Goal: Contribute content

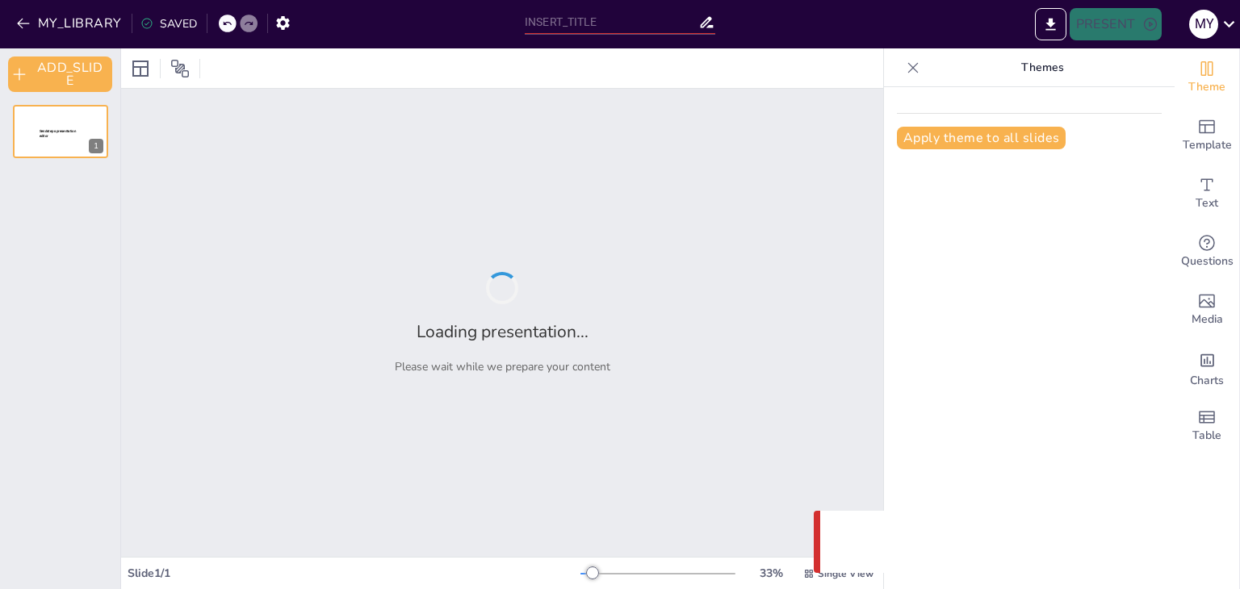
type input "Exploring the Depths of 'The Rat Trap': Themes and Messages"
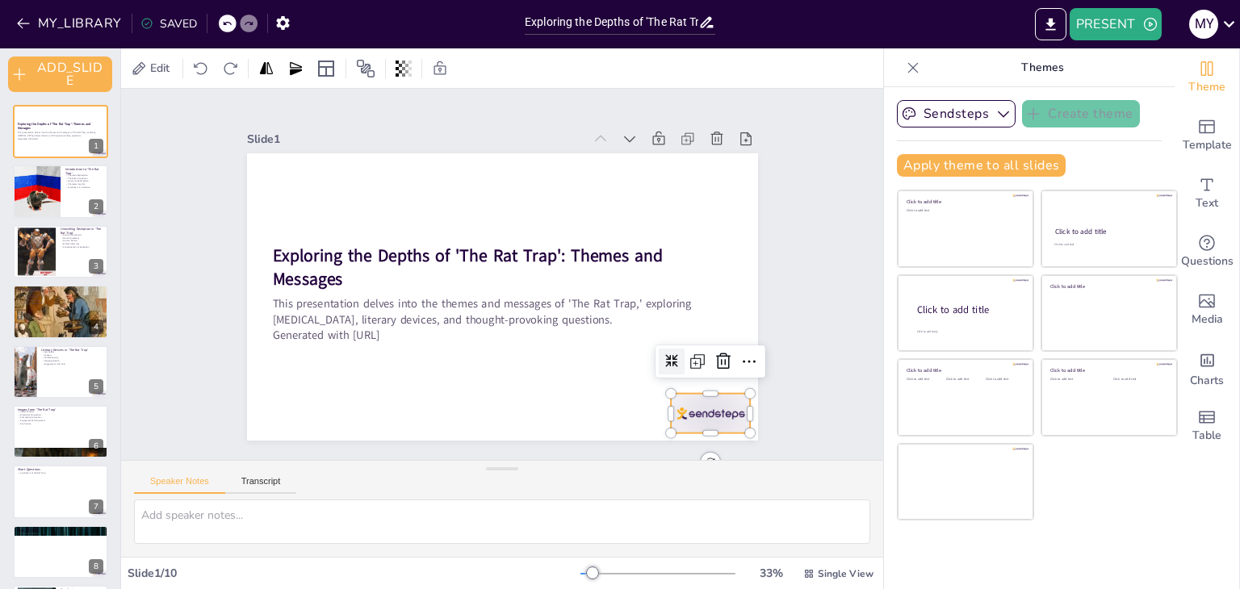
click at [552, 481] on div at bounding box center [511, 525] width 79 height 88
click at [599, 484] on icon at bounding box center [585, 497] width 27 height 27
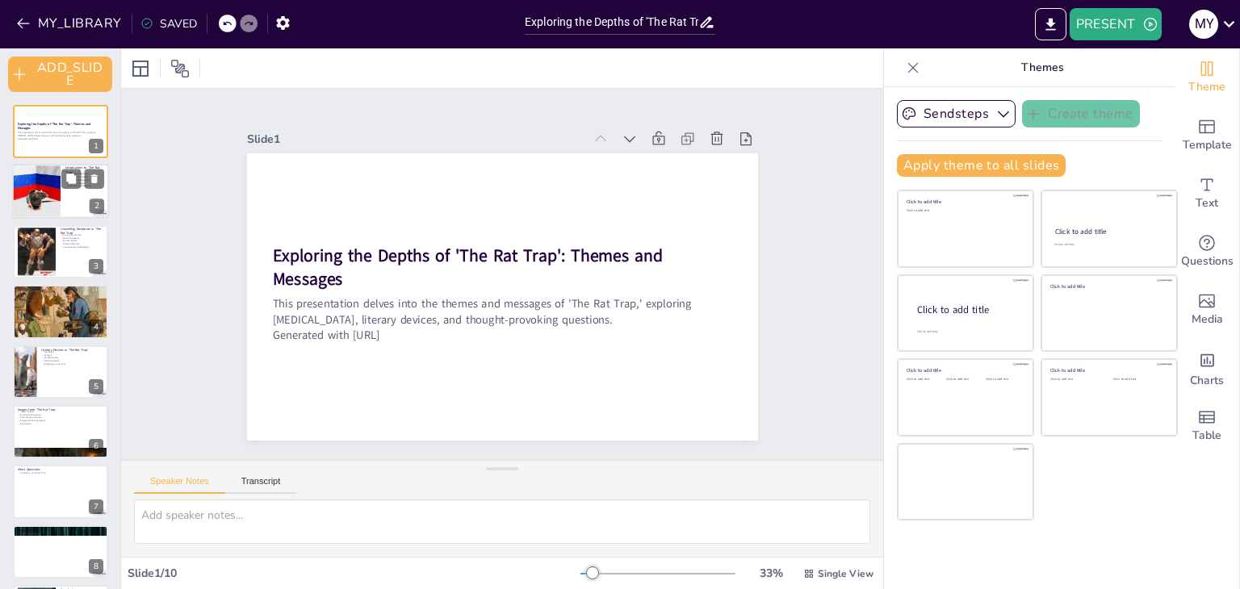
click at [72, 200] on div at bounding box center [60, 192] width 97 height 55
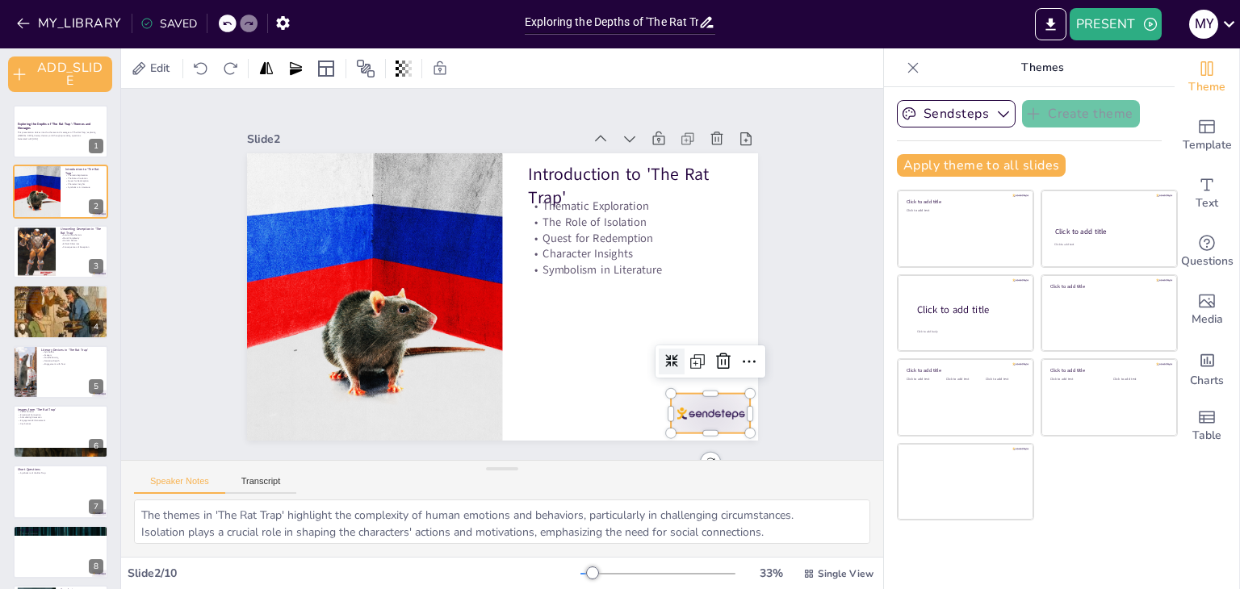
click at [711, 426] on div at bounding box center [677, 454] width 86 height 56
click at [695, 415] on icon at bounding box center [686, 424] width 19 height 19
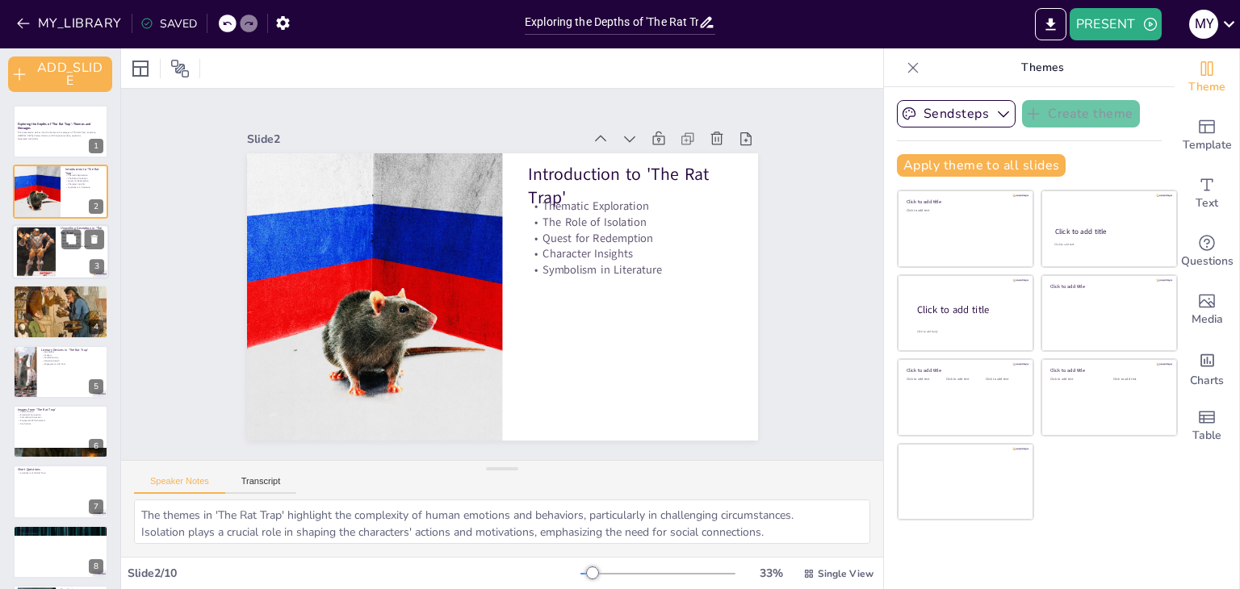
click at [41, 249] on div at bounding box center [36, 251] width 39 height 49
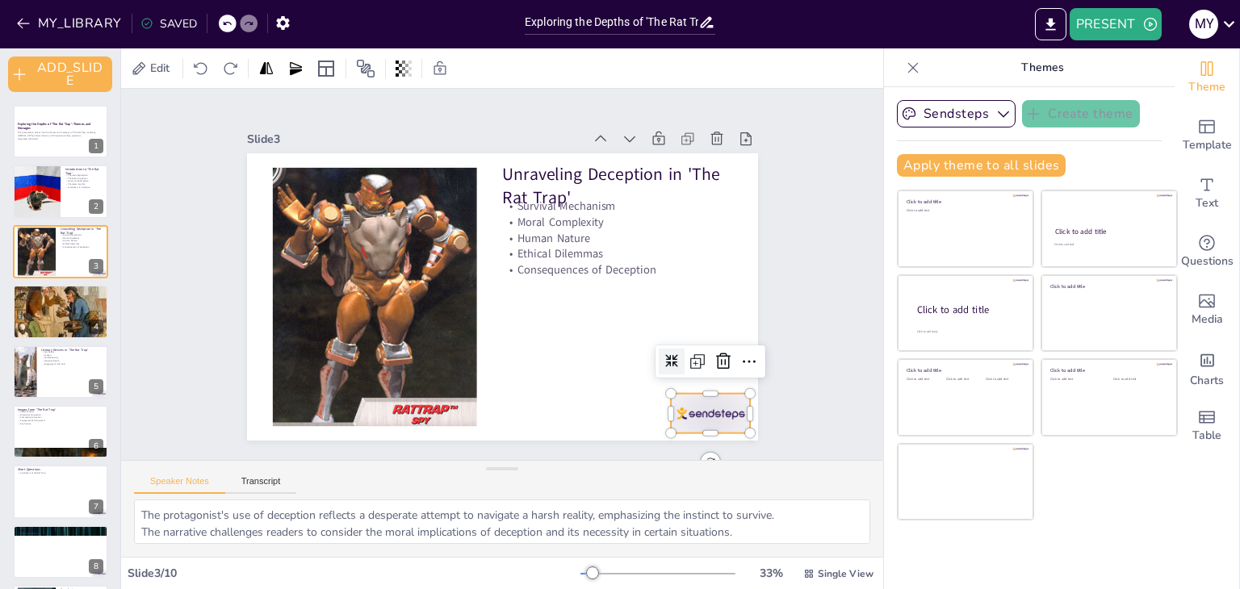
click at [686, 440] on div at bounding box center [658, 471] width 88 height 63
click at [346, 429] on icon at bounding box center [333, 442] width 26 height 26
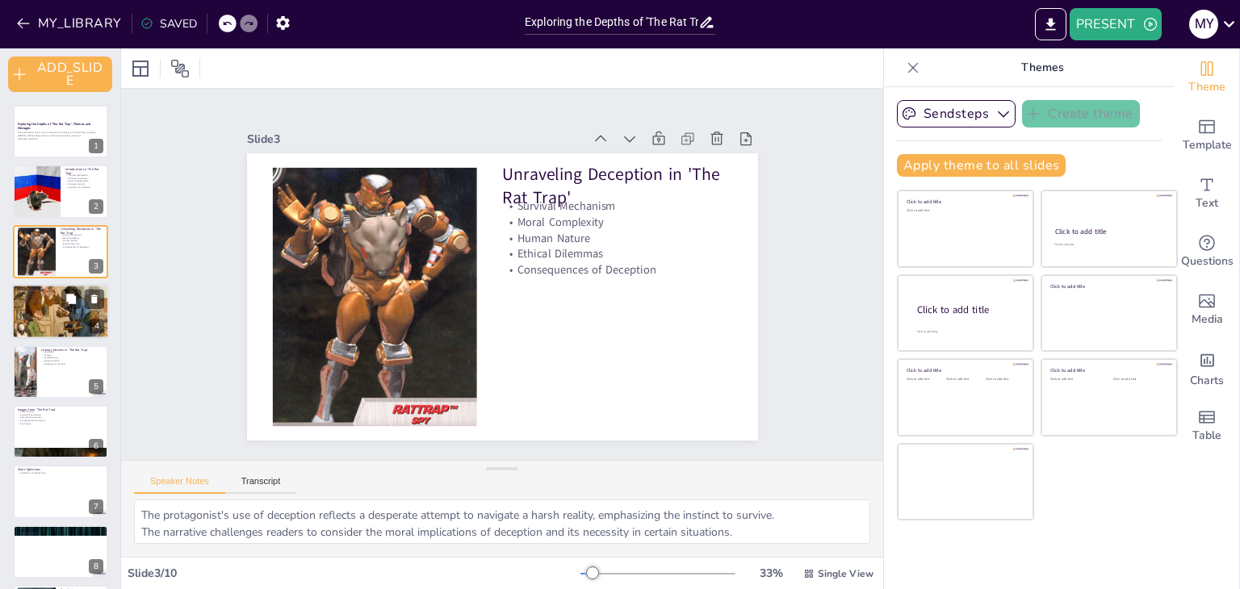
click at [52, 308] on div at bounding box center [60, 311] width 97 height 132
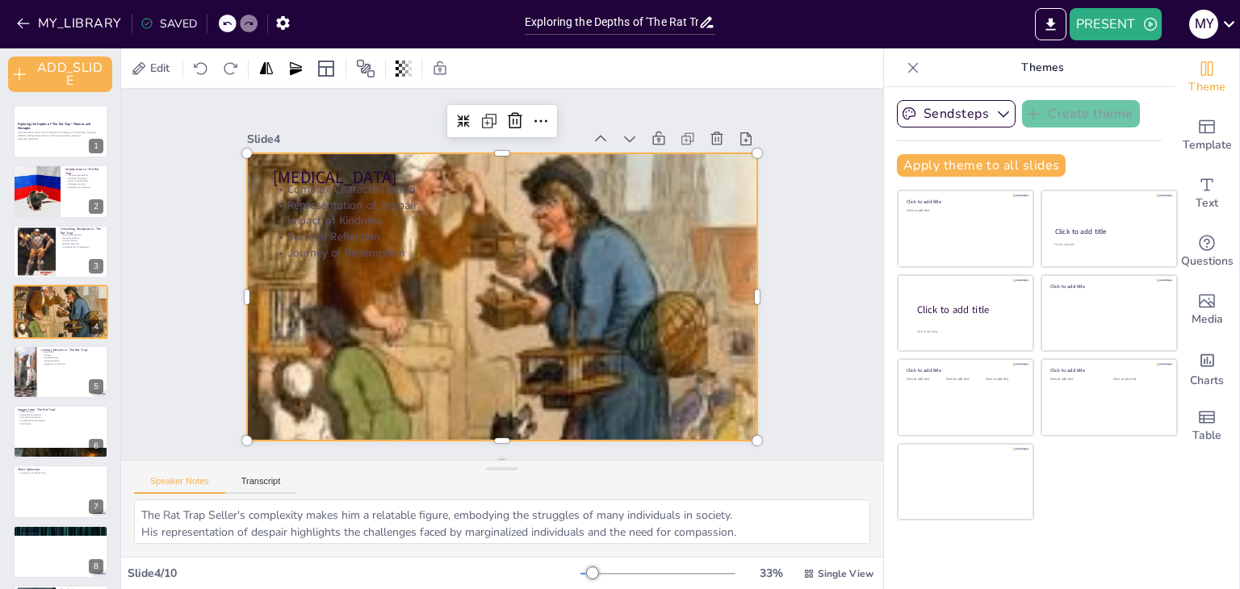
click at [366, 366] on div at bounding box center [497, 296] width 645 height 789
click at [30, 385] on div at bounding box center [24, 372] width 44 height 55
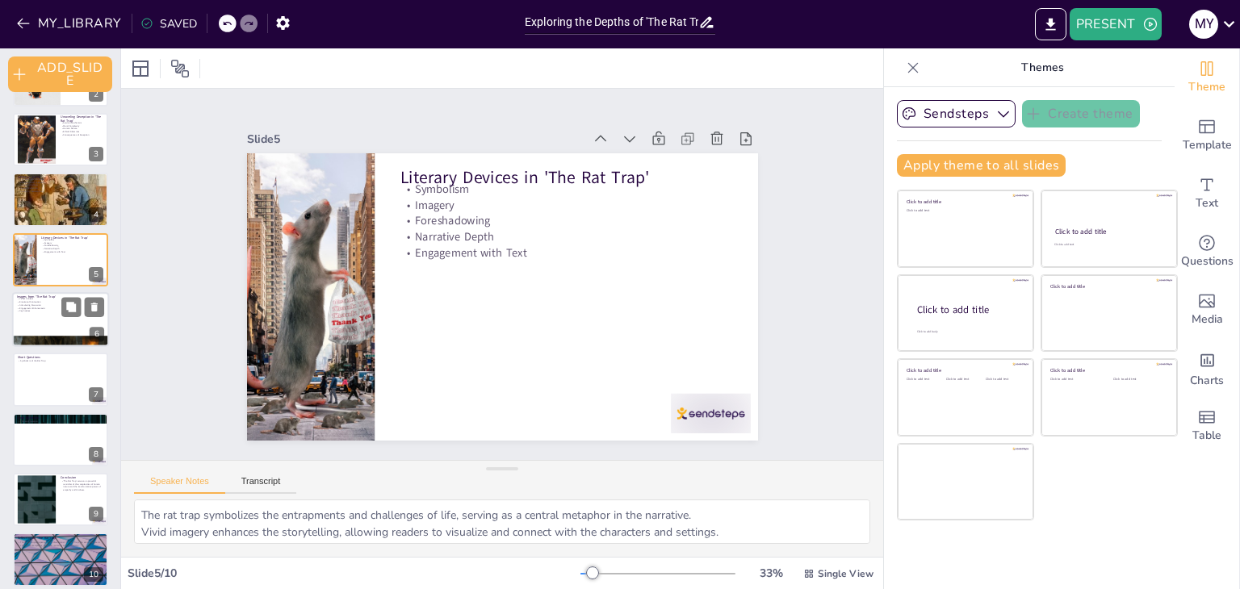
scroll to position [123, 0]
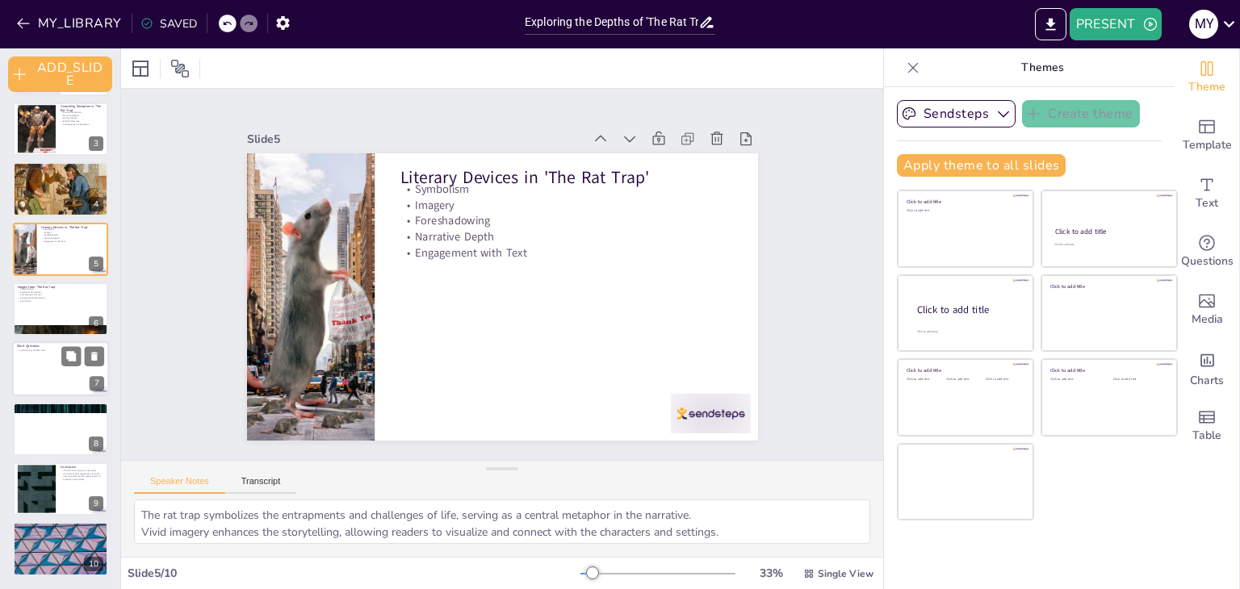
click at [48, 371] on div at bounding box center [60, 369] width 97 height 55
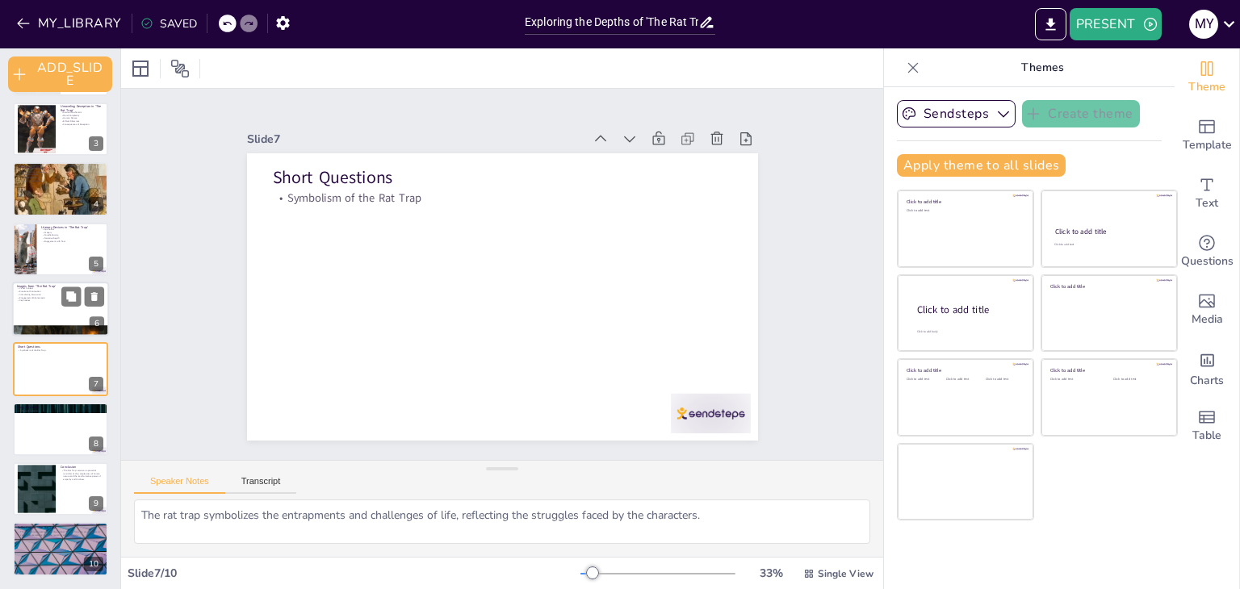
click at [57, 293] on p "Stimulating Discussion" at bounding box center [60, 294] width 87 height 3
type textarea "Images provide visual context that can enhance the audience's understanding of …"
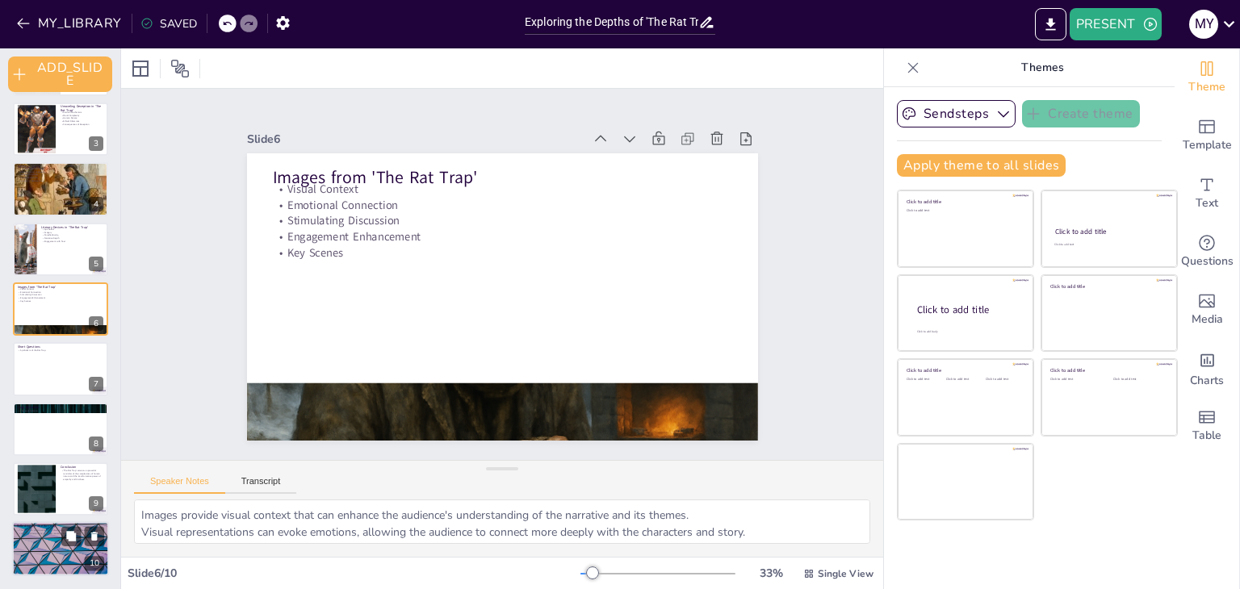
click at [58, 536] on div at bounding box center [60, 549] width 97 height 55
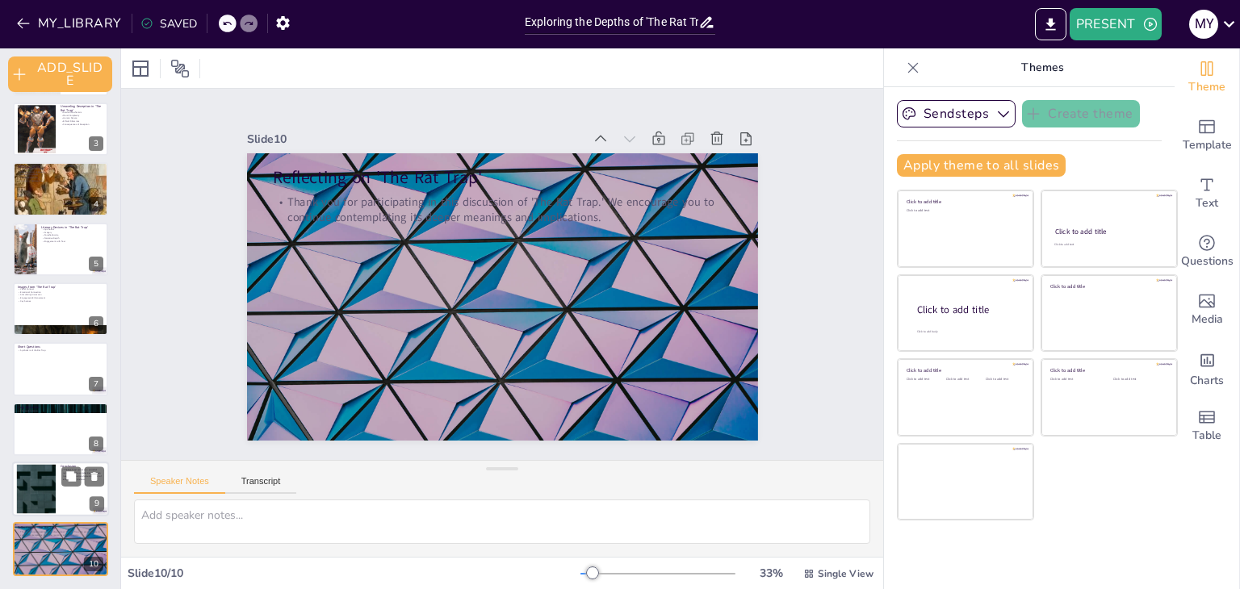
click at [47, 463] on div at bounding box center [60, 489] width 97 height 55
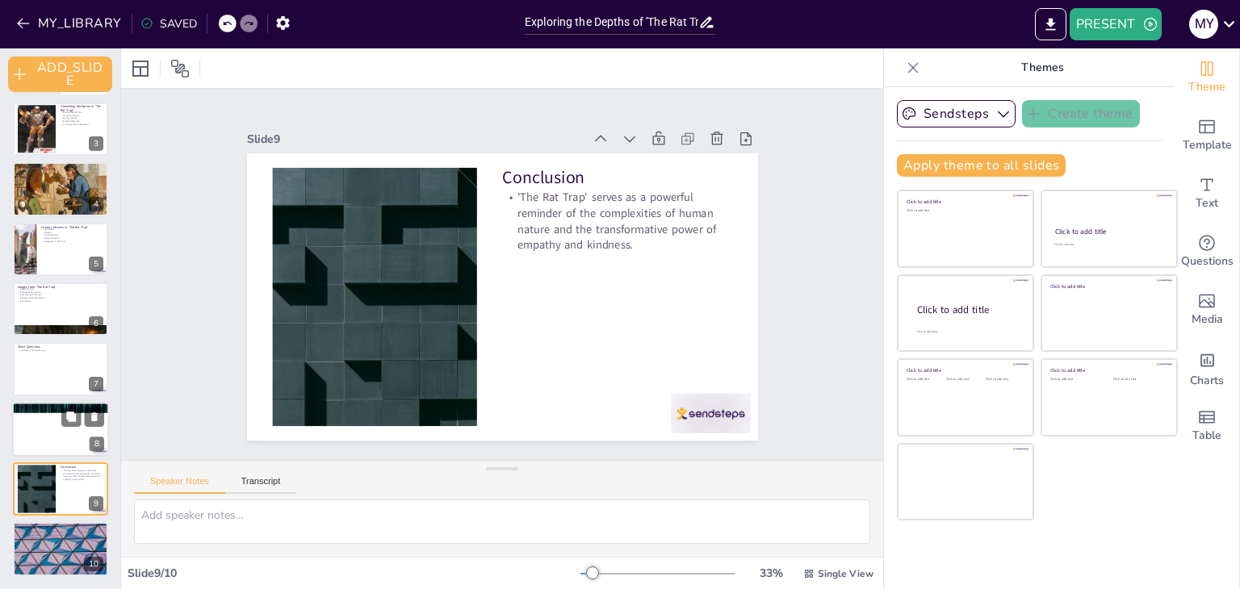
click at [50, 411] on p "Theme of Isolation" at bounding box center [60, 410] width 87 height 3
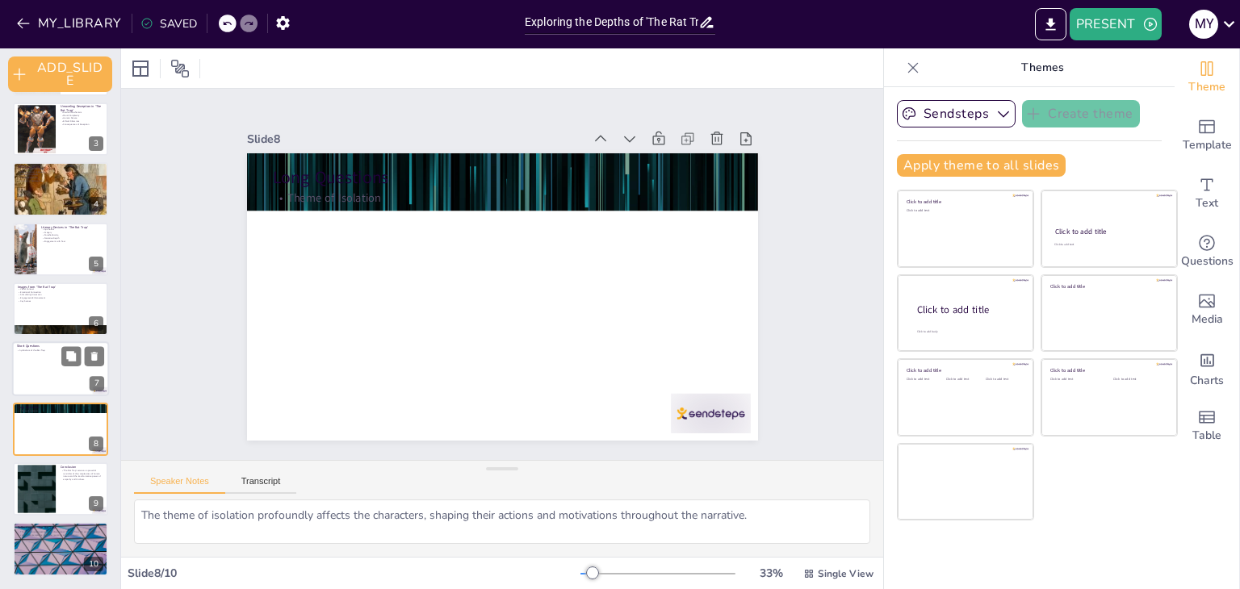
click at [58, 365] on div at bounding box center [60, 369] width 97 height 55
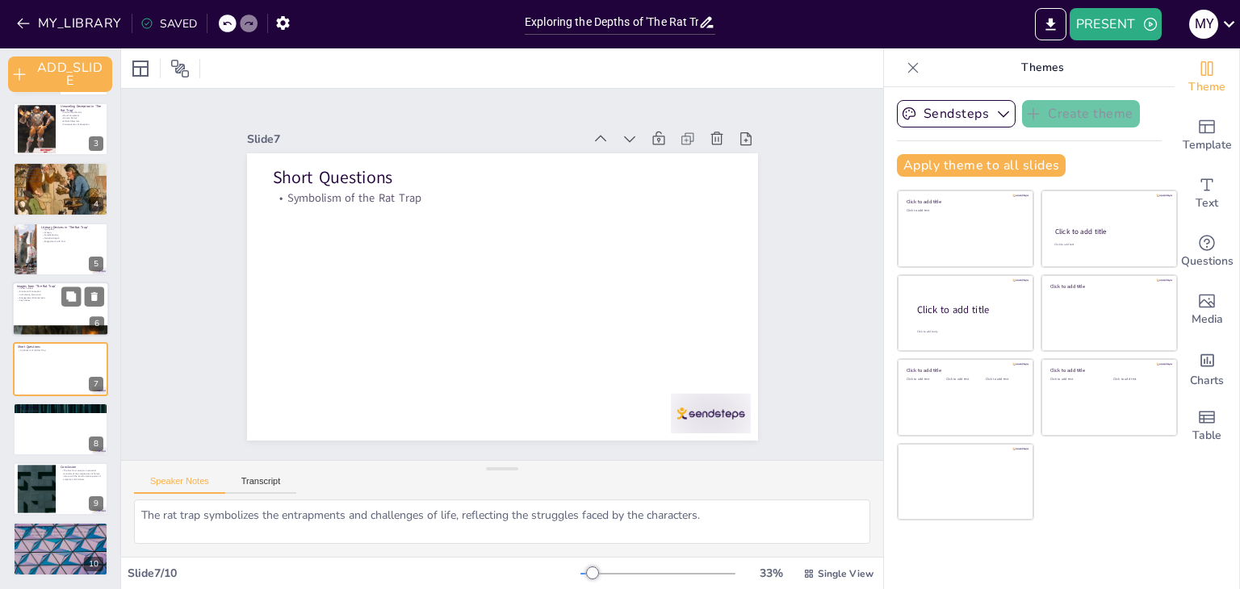
click at [43, 300] on p "Key Scenes" at bounding box center [60, 301] width 87 height 3
type textarea "Images provide visual context that can enhance the audience's understanding of …"
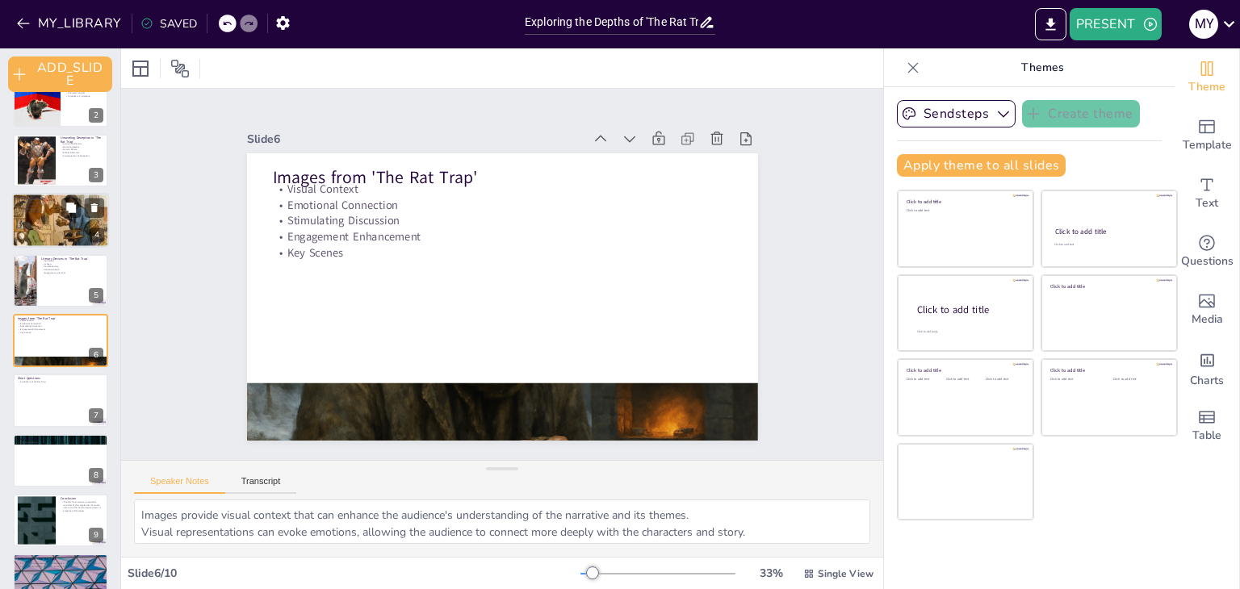
scroll to position [0, 0]
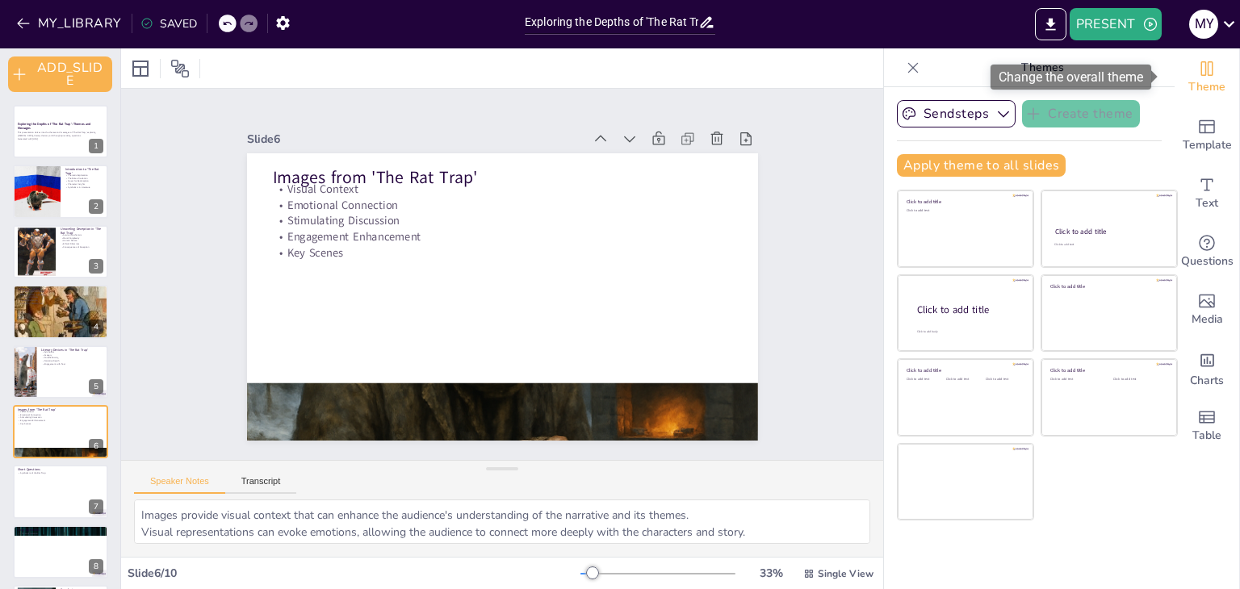
click at [1198, 78] on span "Theme" at bounding box center [1207, 87] width 37 height 18
click at [937, 115] on button "Sendsteps" at bounding box center [956, 113] width 119 height 27
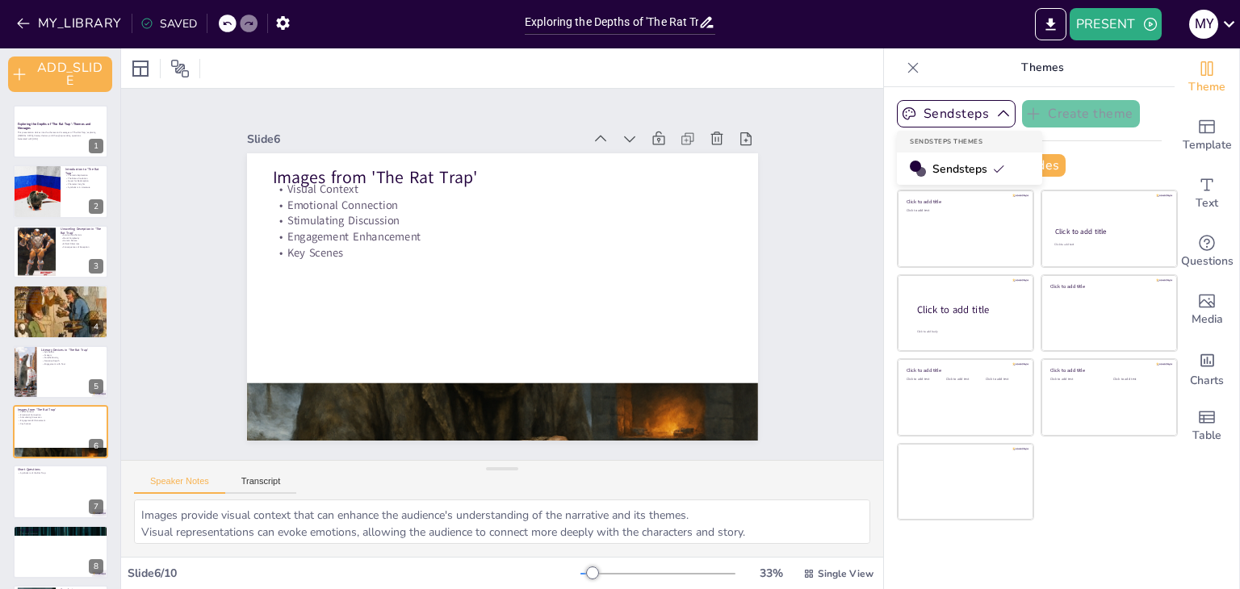
click at [964, 169] on span "Sendsteps" at bounding box center [969, 168] width 73 height 15
click at [1211, 23] on div "m y" at bounding box center [1203, 24] width 29 height 29
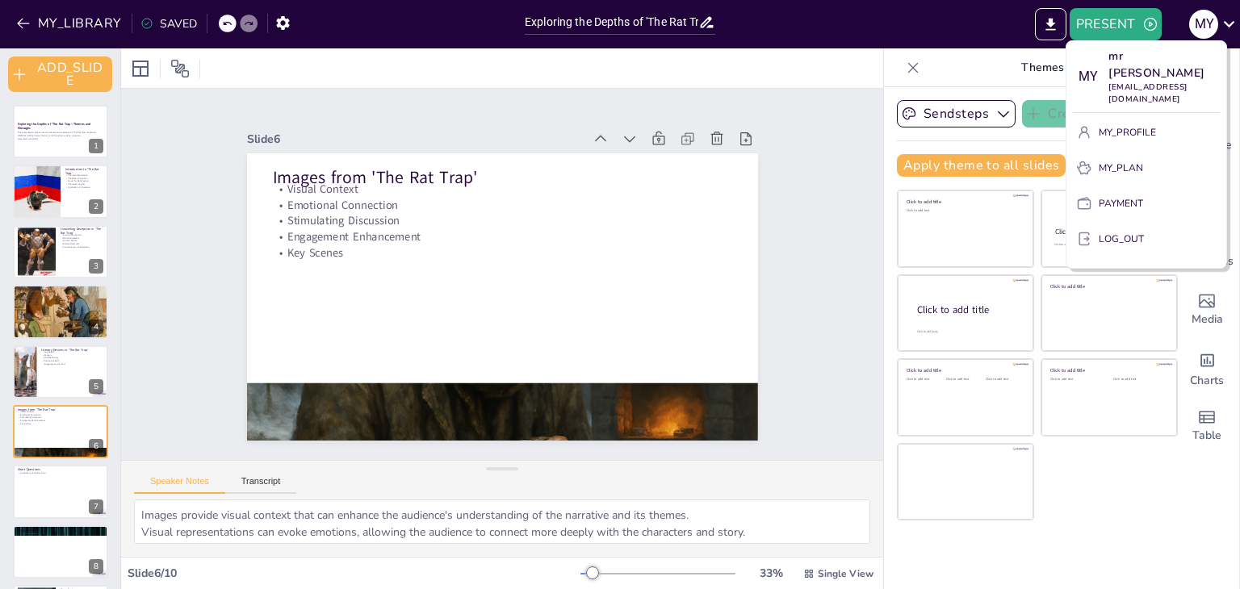
click at [1152, 226] on button "LOG_OUT" at bounding box center [1146, 239] width 147 height 26
